Goal: Task Accomplishment & Management: Manage account settings

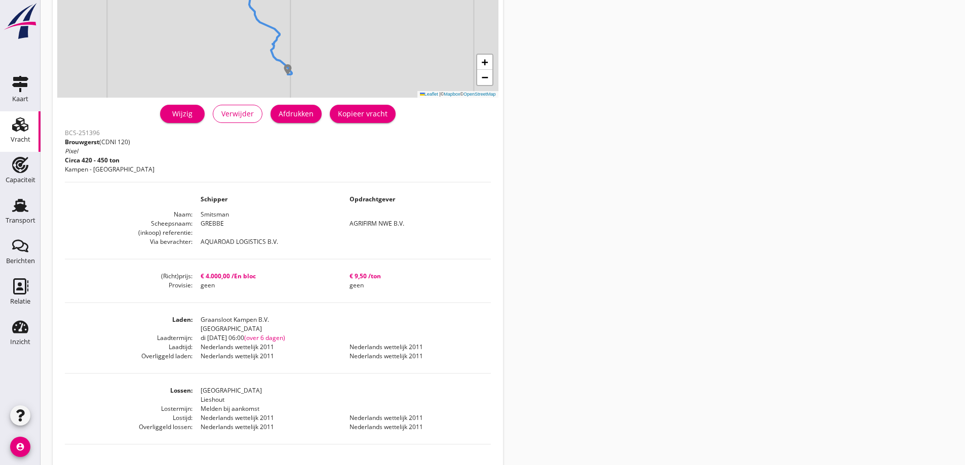
scroll to position [101, 0]
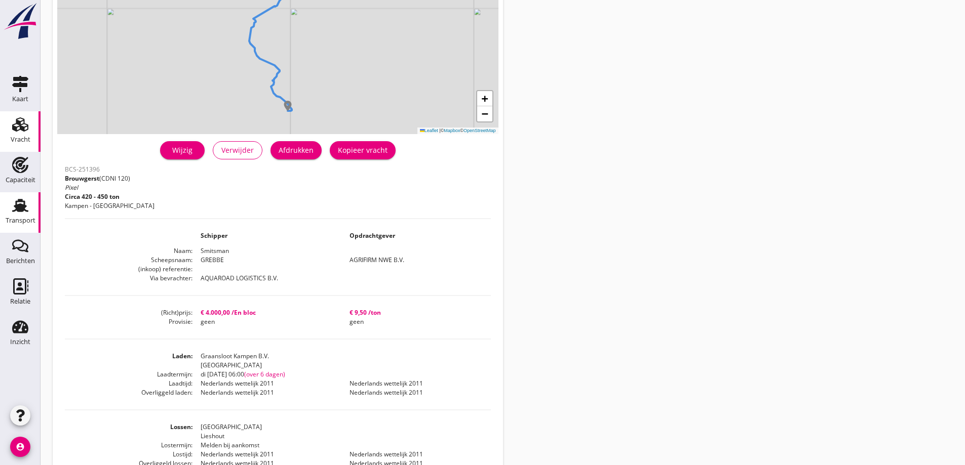
click at [25, 214] on div "Transport" at bounding box center [21, 221] width 30 height 14
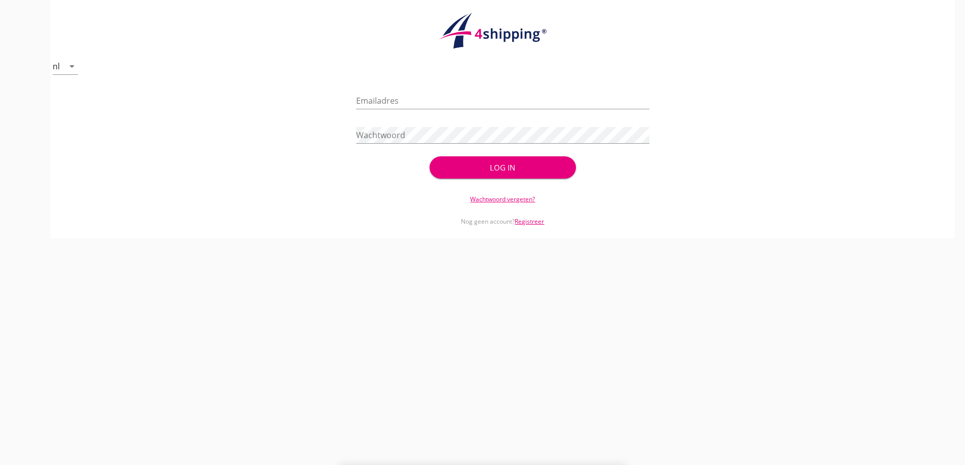
click at [490, 124] on div "Wachtwoord" at bounding box center [502, 137] width 293 height 32
click at [482, 107] on input "Emailadres" at bounding box center [502, 101] width 293 height 16
type input "[PERSON_NAME][EMAIL_ADDRESS][DOMAIN_NAME]"
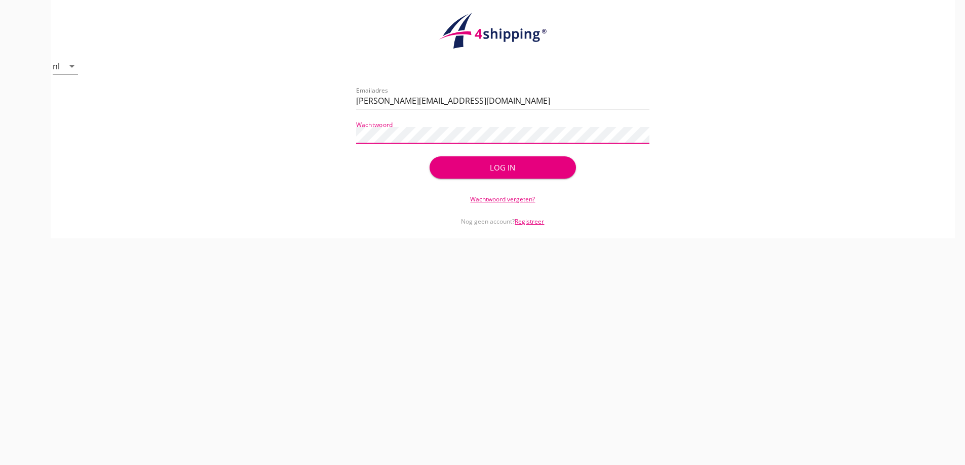
click at [429, 156] on button "Log in" at bounding box center [502, 167] width 146 height 22
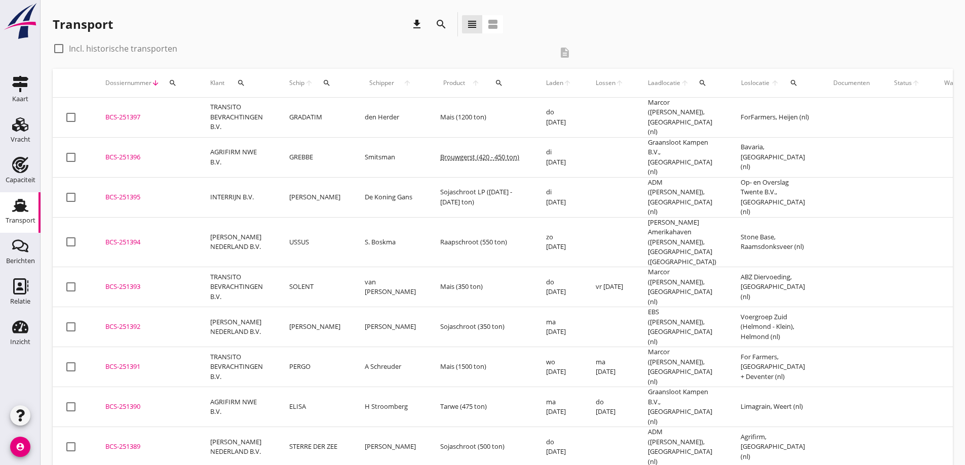
click at [127, 84] on span "Dossiernummer" at bounding box center [128, 82] width 46 height 9
click at [173, 86] on icon "search" at bounding box center [173, 83] width 8 height 8
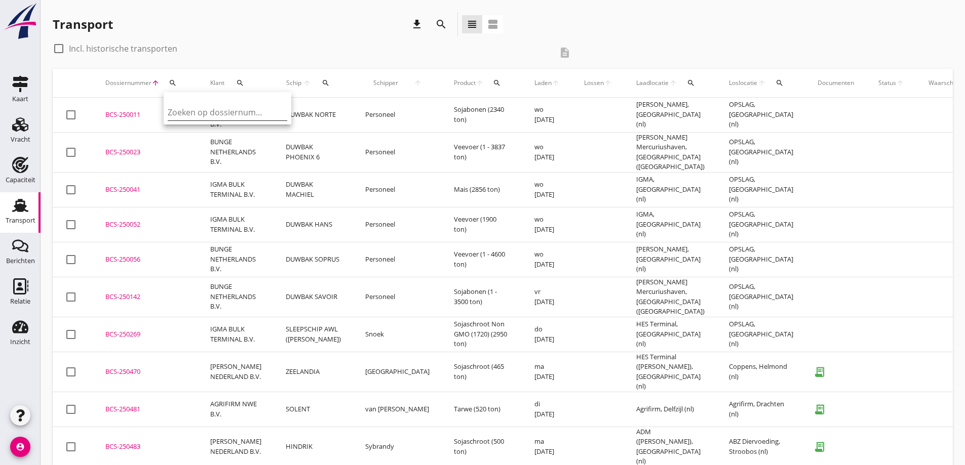
click at [204, 112] on input "Zoeken op dossiernummer..." at bounding box center [220, 112] width 105 height 16
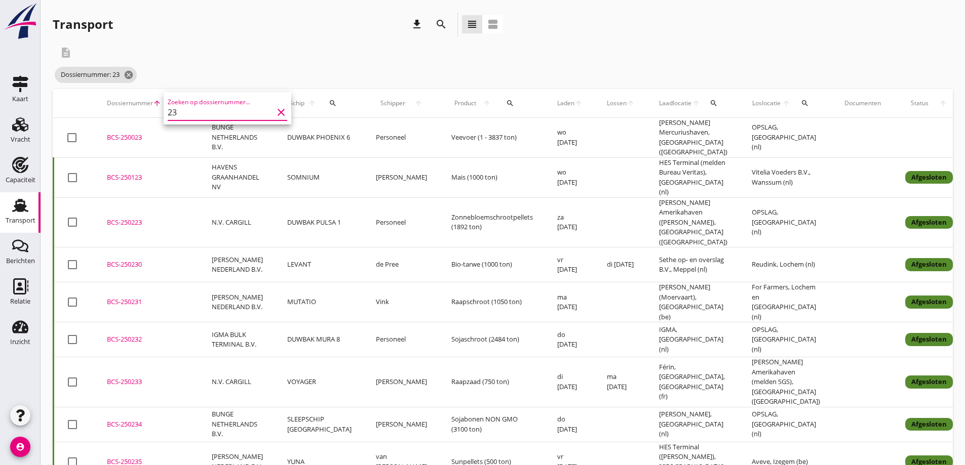
type input "2"
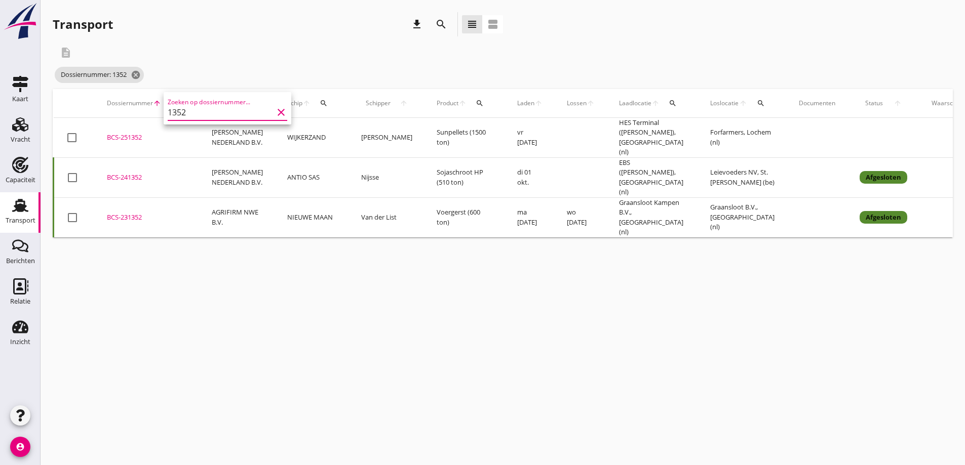
type input "1352"
click at [143, 134] on div "BCS-251352" at bounding box center [147, 138] width 81 height 10
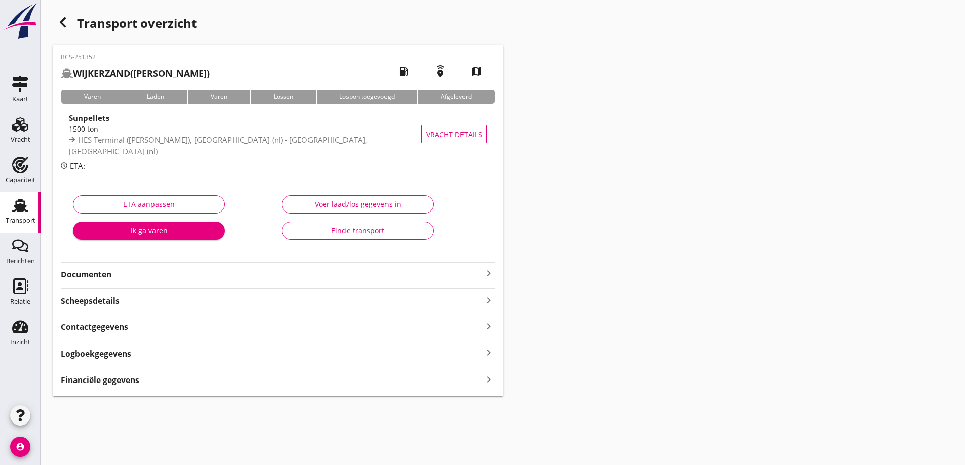
click at [165, 275] on strong "Documenten" at bounding box center [272, 275] width 422 height 12
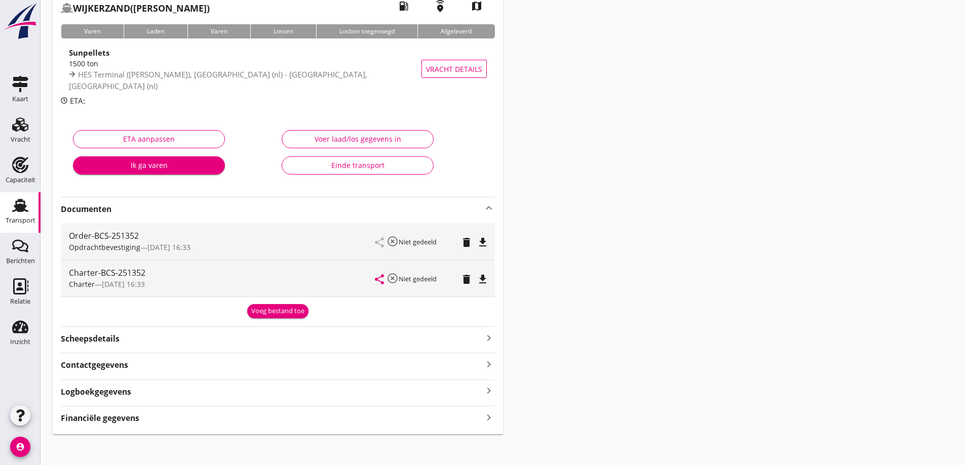
scroll to position [71, 0]
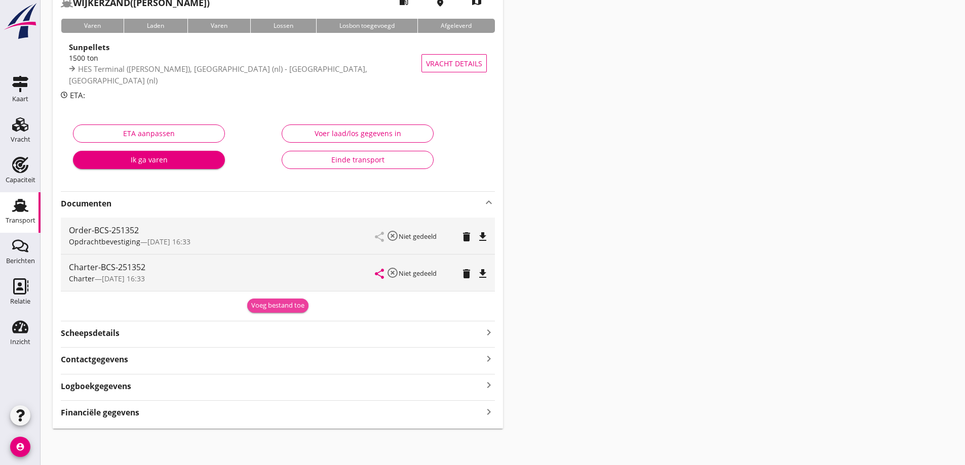
click at [285, 306] on div "Voeg bestand toe" at bounding box center [277, 306] width 53 height 10
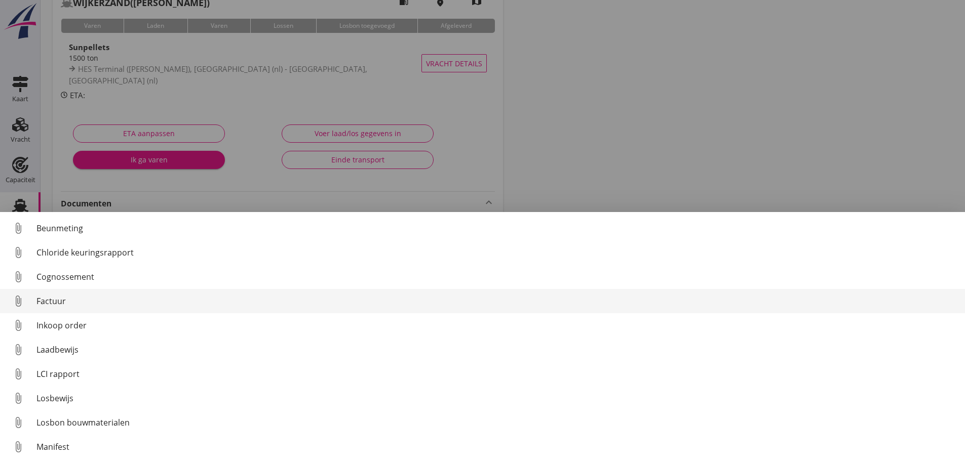
click at [62, 299] on div "Factuur" at bounding box center [496, 301] width 920 height 12
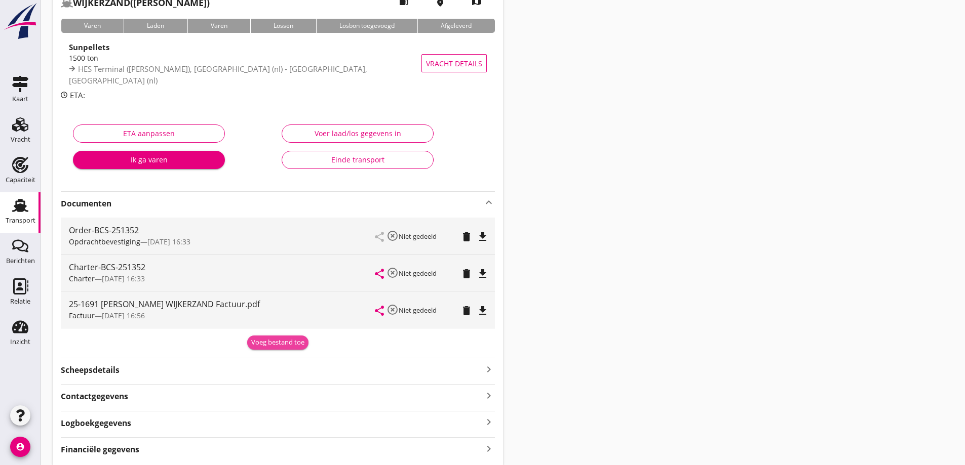
click at [294, 349] on button "Voeg bestand toe" at bounding box center [277, 343] width 61 height 14
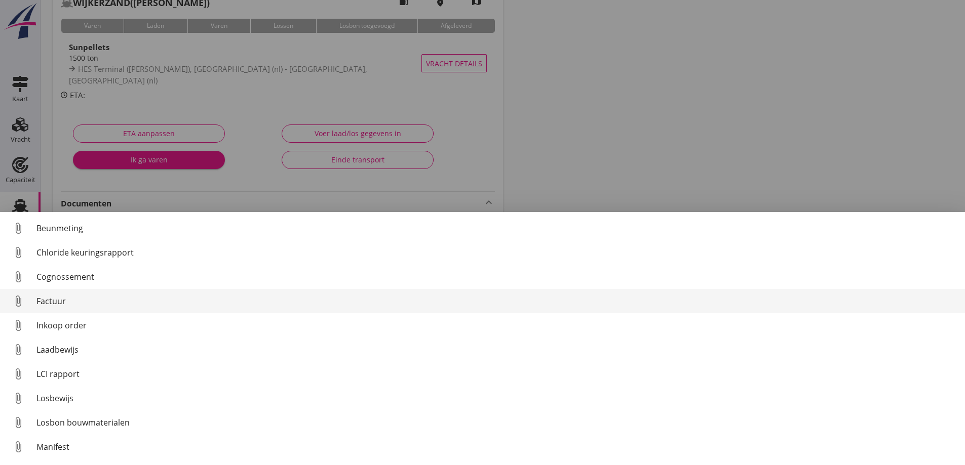
click at [69, 301] on div "Factuur" at bounding box center [496, 301] width 920 height 12
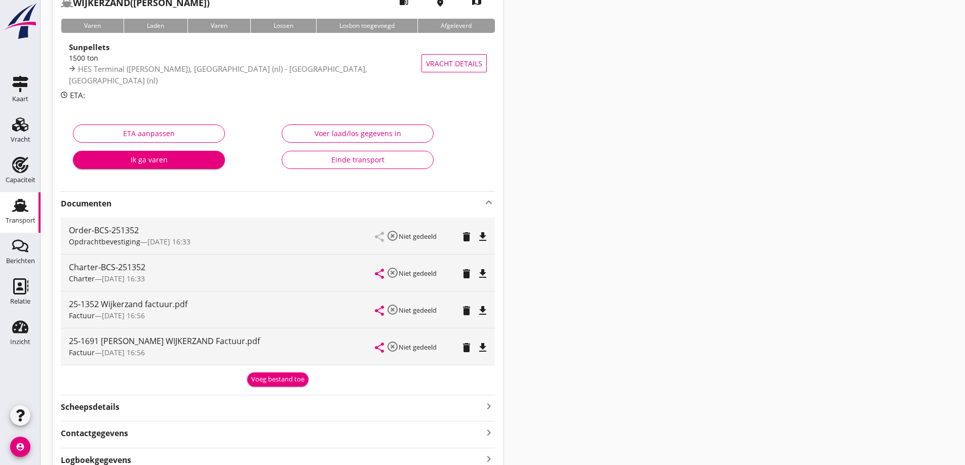
click at [267, 382] on div "Voeg bestand toe" at bounding box center [277, 380] width 53 height 10
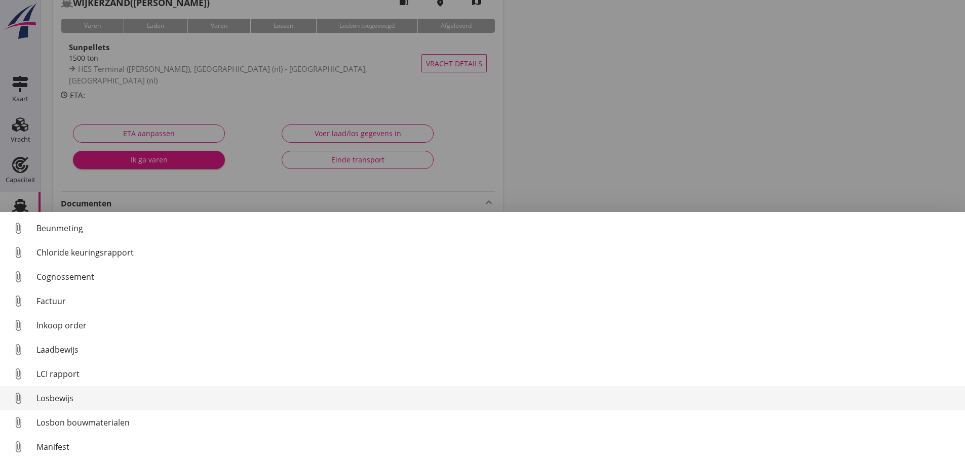
click at [77, 395] on div "Losbewijs" at bounding box center [496, 398] width 920 height 12
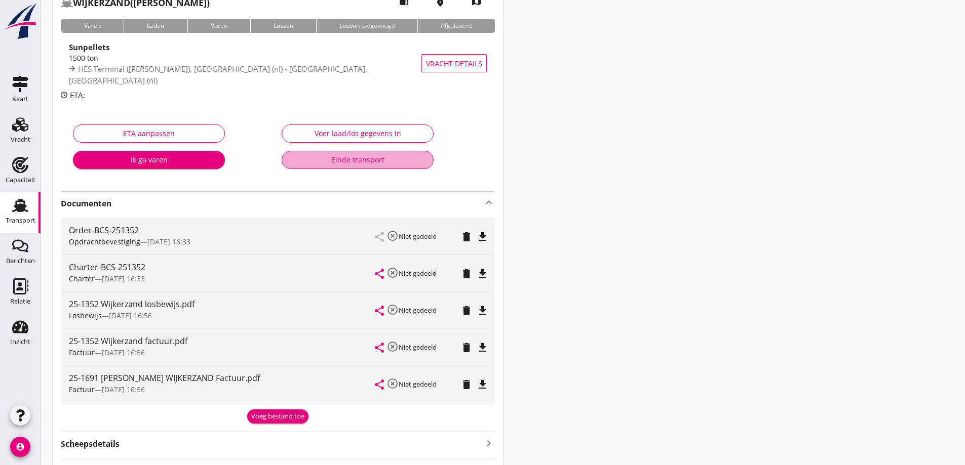
click at [406, 159] on div "Einde transport" at bounding box center [357, 159] width 135 height 11
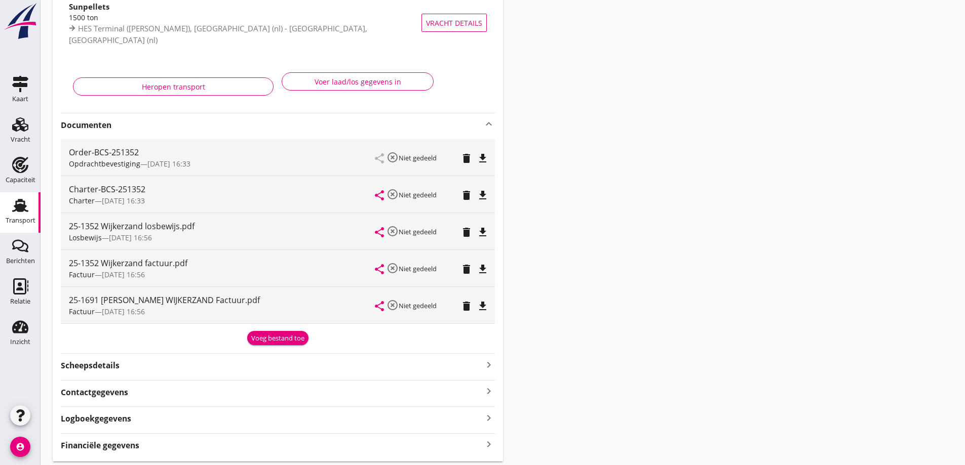
scroll to position [94, 0]
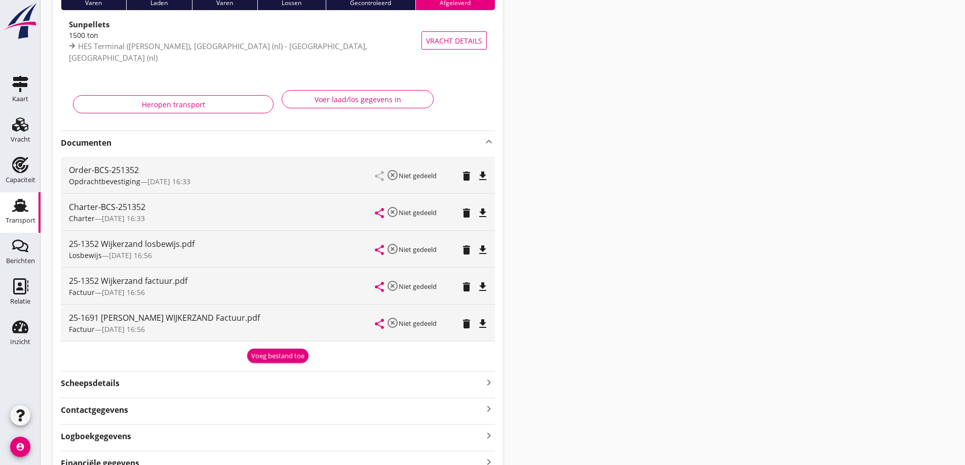
click at [28, 208] on icon "Transport" at bounding box center [20, 205] width 16 height 16
